Goal: Browse casually

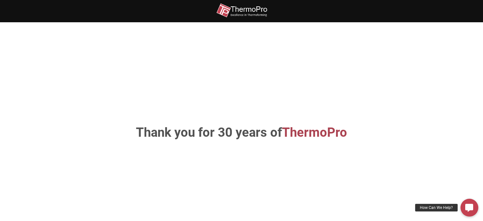
click at [324, 138] on span "ThermoPro" at bounding box center [314, 132] width 65 height 15
click at [239, 12] on img at bounding box center [241, 10] width 51 height 14
click at [243, 14] on img at bounding box center [241, 10] width 51 height 14
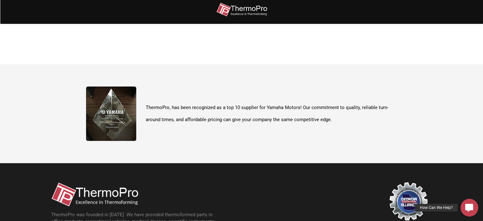
scroll to position [225, 0]
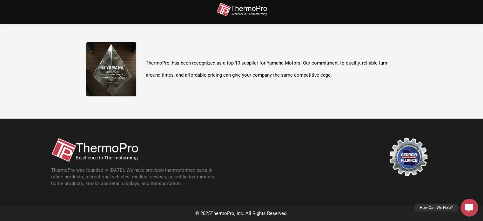
click at [118, 146] on img at bounding box center [94, 150] width 87 height 24
click at [74, 144] on img at bounding box center [94, 150] width 87 height 24
click at [395, 159] on img at bounding box center [409, 157] width 38 height 38
click at [285, 203] on section "ThermoPro was founded in [DATE]. We have provided thermoformed parts in office …" at bounding box center [241, 162] width 483 height 87
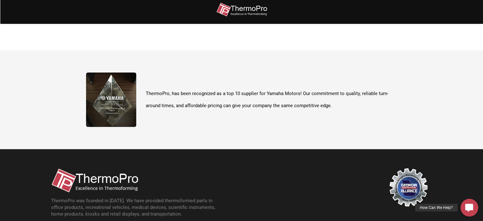
scroll to position [183, 0]
